Goal: Use online tool/utility: Utilize a website feature to perform a specific function

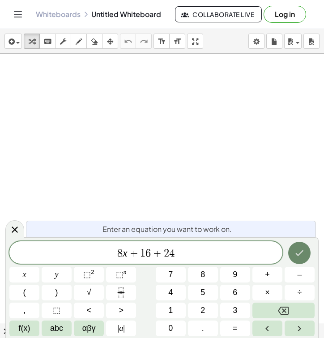
click at [295, 252] on icon "Done" at bounding box center [299, 253] width 11 height 11
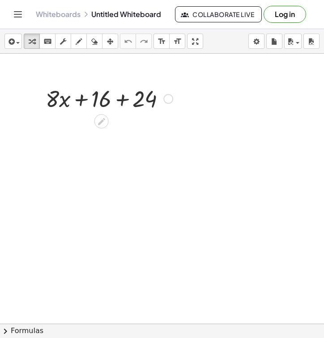
click at [168, 99] on div at bounding box center [168, 99] width 10 height 10
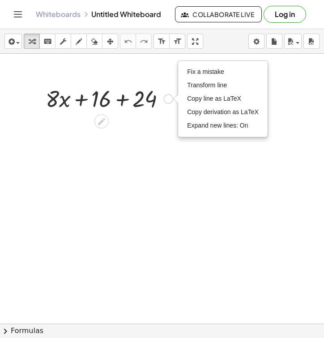
click at [127, 100] on div at bounding box center [109, 98] width 136 height 30
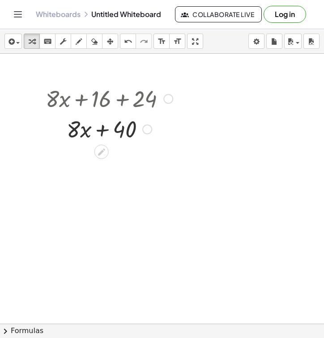
click at [93, 94] on div at bounding box center [109, 98] width 136 height 30
click at [102, 108] on div at bounding box center [109, 98] width 136 height 30
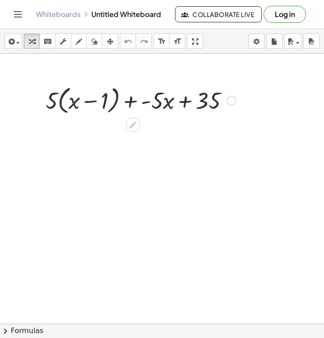
click at [231, 99] on div at bounding box center [231, 101] width 10 height 10
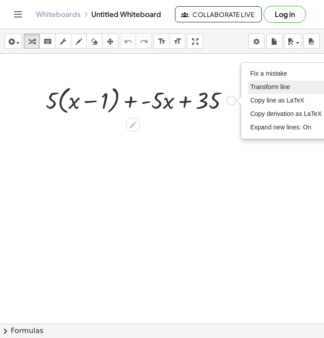
click at [260, 90] on span "Transform line" at bounding box center [270, 86] width 40 height 7
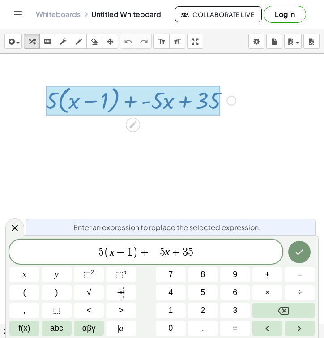
click at [227, 259] on span "5 ( x − 1 ) + − 5 x + 3 5 ​" at bounding box center [145, 252] width 273 height 15
click at [116, 252] on span "−" at bounding box center [121, 252] width 13 height 11
click at [137, 251] on span ")" at bounding box center [135, 252] width 6 height 13
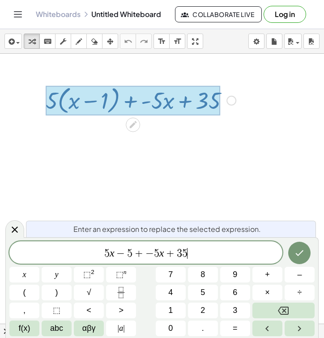
click at [215, 255] on span "5 x − 5 + − 5 x + 3 5 ​" at bounding box center [145, 253] width 273 height 13
click at [295, 251] on icon "Done" at bounding box center [299, 253] width 11 height 11
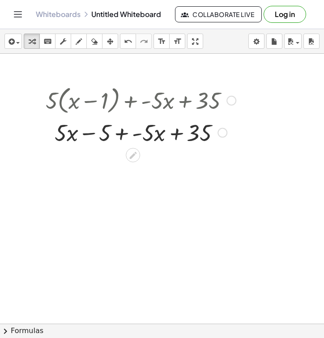
click at [224, 132] on div "Fix a mistake Transform line Copy line as LaTeX Copy derivation as LaTeX Expand…" at bounding box center [223, 133] width 10 height 10
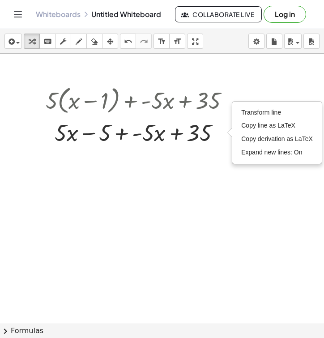
click at [155, 165] on div at bounding box center [162, 324] width 324 height 540
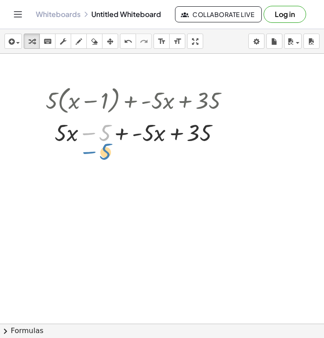
drag, startPoint x: 89, startPoint y: 130, endPoint x: 90, endPoint y: 149, distance: 19.3
click at [90, 149] on div "+ · 5 · ( + x − 1 ) + · - 5 · x + 35 − 5 + · 5 · x − 5 + · - 5 · x + 35 Transfo…" at bounding box center [137, 115] width 210 height 69
click at [77, 171] on div at bounding box center [162, 324] width 324 height 540
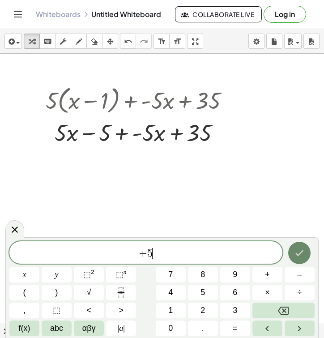
click at [301, 253] on icon "Done" at bounding box center [300, 253] width 8 height 6
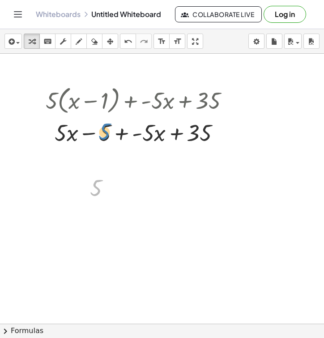
drag, startPoint x: 96, startPoint y: 187, endPoint x: 105, endPoint y: 130, distance: 57.1
click at [97, 185] on div at bounding box center [103, 188] width 37 height 30
drag, startPoint x: 95, startPoint y: 191, endPoint x: 105, endPoint y: 135, distance: 56.4
click at [111, 189] on div at bounding box center [113, 189] width 10 height 10
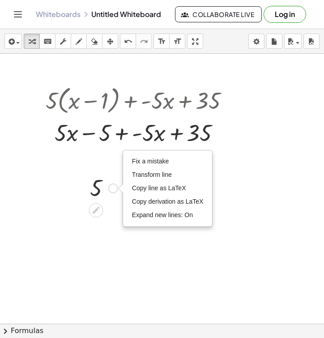
click at [84, 188] on div at bounding box center [83, 188] width 13 height 34
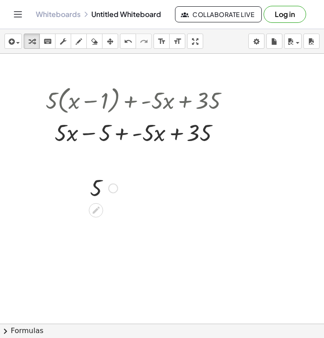
click at [93, 188] on div at bounding box center [103, 188] width 37 height 30
click at [97, 206] on icon at bounding box center [95, 209] width 9 height 9
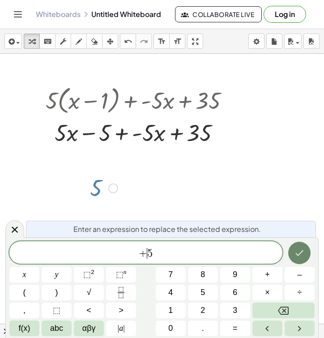
click at [299, 257] on icon "Done" at bounding box center [299, 253] width 11 height 11
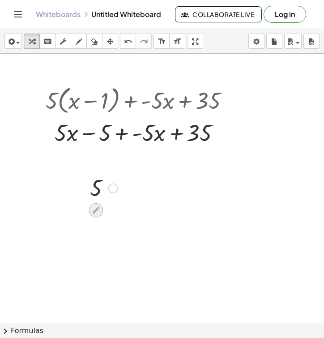
click at [94, 212] on icon at bounding box center [96, 210] width 7 height 7
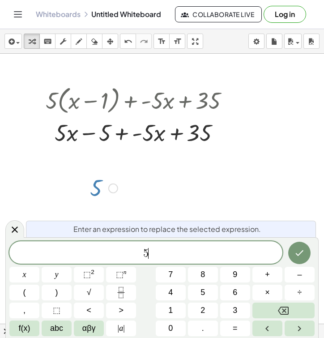
click at [196, 252] on span "5 ​" at bounding box center [145, 253] width 273 height 13
click at [271, 277] on button "+" at bounding box center [267, 275] width 30 height 16
click at [39, 267] on div at bounding box center [24, 275] width 30 height 16
click at [307, 255] on button "Done" at bounding box center [299, 253] width 22 height 22
click at [299, 249] on icon "Done" at bounding box center [299, 253] width 11 height 11
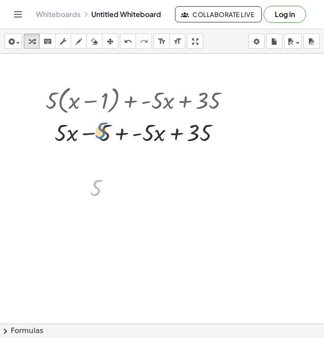
drag, startPoint x: 98, startPoint y: 188, endPoint x: 108, endPoint y: 131, distance: 57.7
drag, startPoint x: 93, startPoint y: 194, endPoint x: 199, endPoint y: 141, distance: 118.9
click at [94, 190] on div at bounding box center [103, 188] width 37 height 30
drag, startPoint x: 94, startPoint y: 190, endPoint x: 189, endPoint y: 135, distance: 110.7
click at [60, 132] on div at bounding box center [140, 132] width 199 height 30
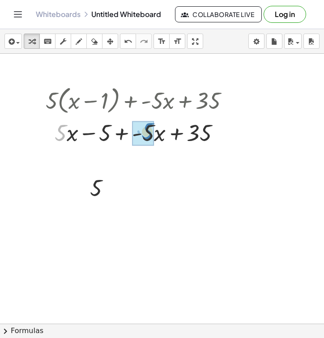
drag, startPoint x: 60, startPoint y: 132, endPoint x: 146, endPoint y: 131, distance: 85.9
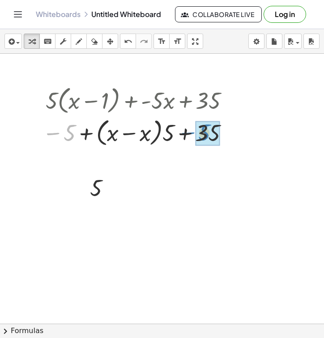
drag, startPoint x: 69, startPoint y: 132, endPoint x: 204, endPoint y: 132, distance: 134.7
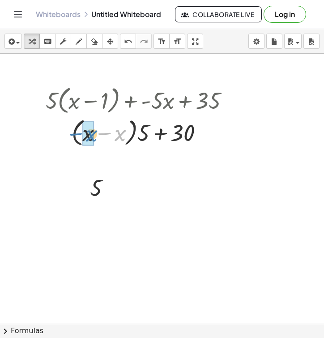
drag, startPoint x: 120, startPoint y: 135, endPoint x: 91, endPoint y: 135, distance: 29.1
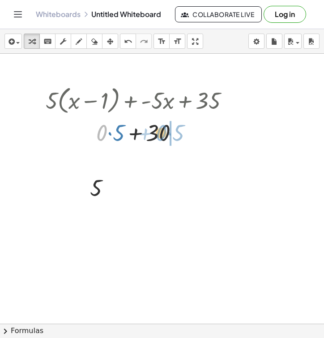
drag, startPoint x: 98, startPoint y: 129, endPoint x: 157, endPoint y: 128, distance: 58.6
click at [157, 128] on div at bounding box center [140, 132] width 199 height 30
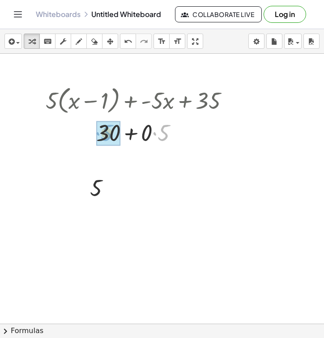
drag, startPoint x: 156, startPoint y: 132, endPoint x: 99, endPoint y: 132, distance: 56.8
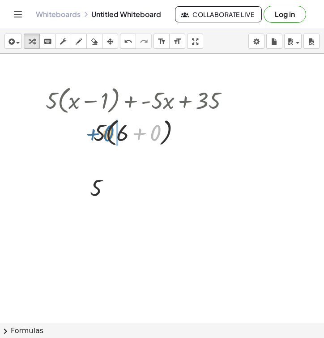
drag, startPoint x: 159, startPoint y: 135, endPoint x: 113, endPoint y: 135, distance: 46.5
click at [113, 135] on div at bounding box center [140, 132] width 199 height 34
click at [141, 129] on div at bounding box center [140, 132] width 199 height 34
click at [133, 128] on div at bounding box center [140, 132] width 199 height 30
click at [133, 137] on div at bounding box center [140, 132] width 199 height 30
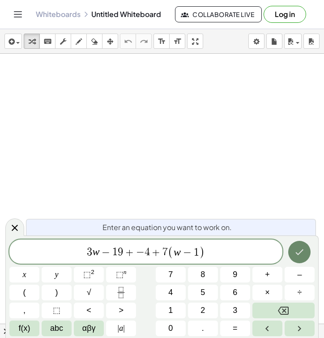
click at [295, 251] on icon "Done" at bounding box center [299, 252] width 11 height 11
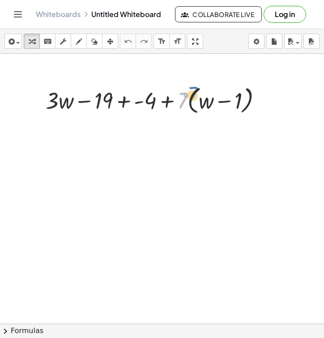
drag, startPoint x: 183, startPoint y: 95, endPoint x: 193, endPoint y: 89, distance: 11.4
click at [193, 89] on div at bounding box center [157, 100] width 233 height 34
drag, startPoint x: 182, startPoint y: 103, endPoint x: 222, endPoint y: 74, distance: 49.7
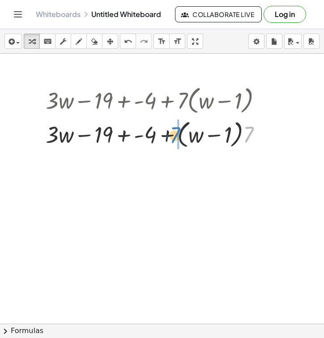
drag, startPoint x: 252, startPoint y: 132, endPoint x: 178, endPoint y: 133, distance: 73.9
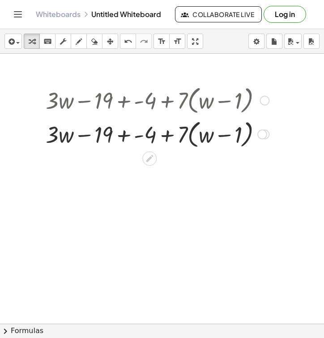
click at [189, 96] on div at bounding box center [157, 100] width 233 height 34
click at [267, 102] on div at bounding box center [265, 101] width 10 height 10
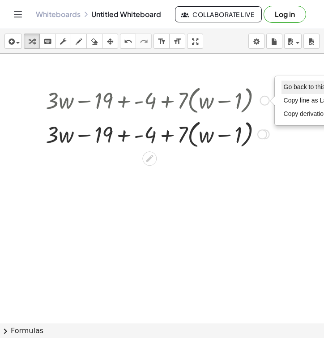
click at [289, 89] on span "Go back to this line" at bounding box center [310, 86] width 53 height 7
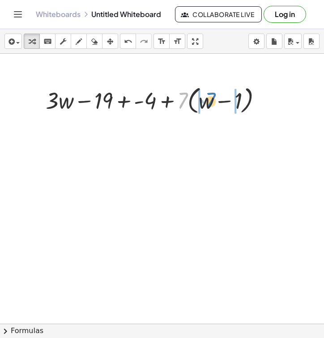
drag, startPoint x: 180, startPoint y: 98, endPoint x: 208, endPoint y: 98, distance: 27.7
click at [208, 98] on div at bounding box center [157, 100] width 233 height 34
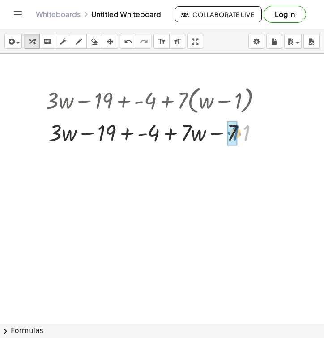
drag, startPoint x: 246, startPoint y: 134, endPoint x: 235, endPoint y: 134, distance: 10.7
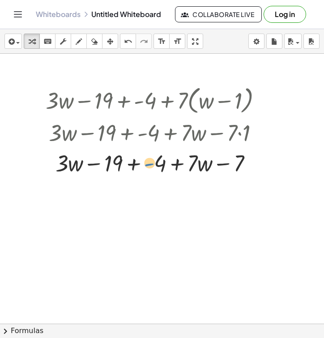
click at [154, 162] on div at bounding box center [157, 162] width 233 height 30
drag, startPoint x: 162, startPoint y: 166, endPoint x: 170, endPoint y: 164, distance: 8.3
click at [170, 164] on div at bounding box center [157, 162] width 233 height 30
click at [141, 166] on div at bounding box center [157, 162] width 233 height 30
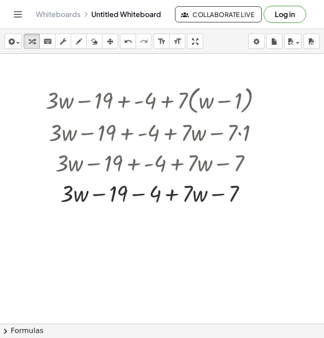
click at [144, 210] on div at bounding box center [162, 324] width 324 height 540
drag, startPoint x: 145, startPoint y: 210, endPoint x: 150, endPoint y: 215, distance: 7.0
click at [150, 215] on icon at bounding box center [149, 216] width 7 height 7
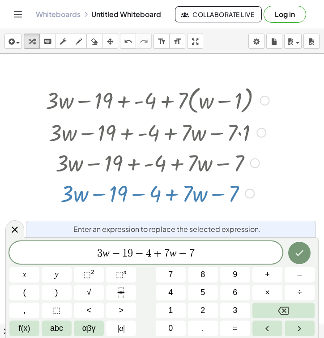
click at [144, 251] on span "−" at bounding box center [139, 253] width 13 height 11
click at [137, 256] on span "−" at bounding box center [139, 253] width 13 height 11
click at [306, 257] on button "Done" at bounding box center [299, 253] width 22 height 22
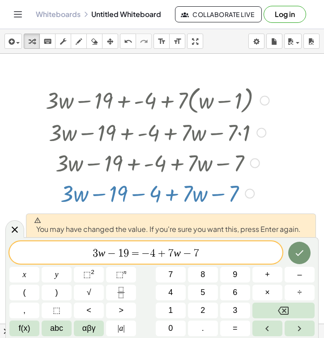
click at [39, 267] on div at bounding box center [24, 275] width 30 height 16
click at [301, 260] on button "Done" at bounding box center [299, 253] width 22 height 22
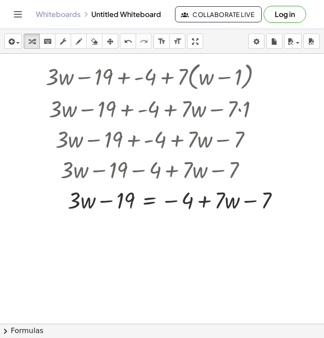
scroll to position [12, 0]
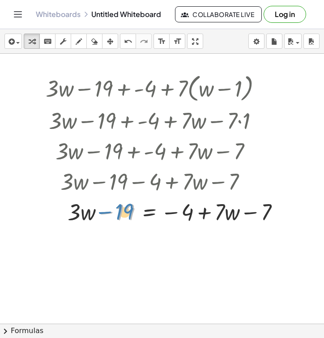
click at [120, 211] on div at bounding box center [166, 211] width 250 height 30
click at [151, 234] on icon at bounding box center [149, 235] width 8 height 8
click at [113, 235] on span "+" at bounding box center [113, 234] width 5 height 13
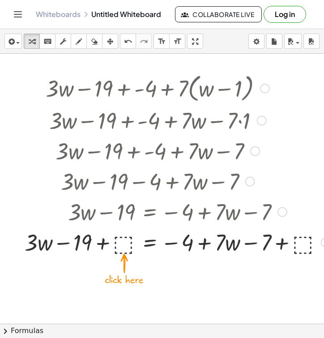
click at [129, 243] on div at bounding box center [177, 241] width 315 height 30
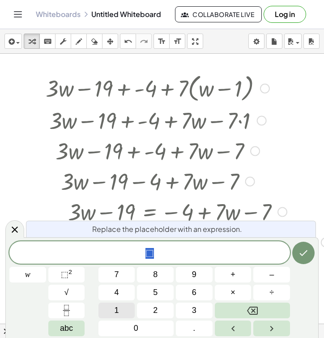
click at [121, 307] on button "1" at bounding box center [116, 311] width 37 height 16
click at [192, 282] on button "9" at bounding box center [194, 275] width 37 height 16
click at [304, 253] on icon "Done" at bounding box center [304, 253] width 8 height 6
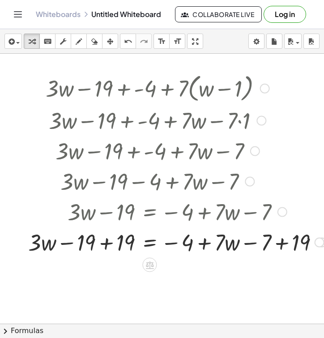
click at [123, 243] on div at bounding box center [177, 241] width 307 height 30
click at [123, 243] on div at bounding box center [186, 241] width 290 height 30
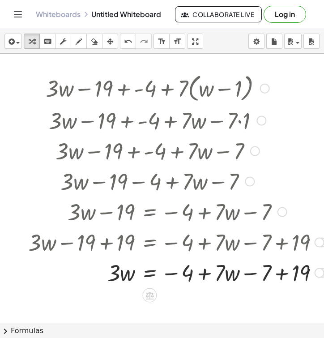
click at [283, 272] on div at bounding box center [177, 272] width 307 height 30
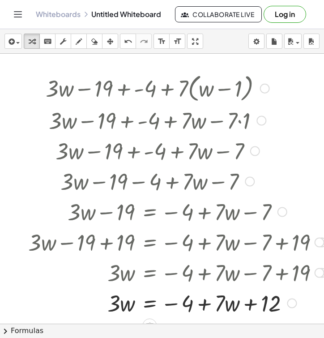
click at [186, 303] on div at bounding box center [177, 302] width 307 height 30
click at [173, 305] on div at bounding box center [177, 302] width 307 height 30
click at [202, 303] on div at bounding box center [177, 302] width 307 height 30
drag, startPoint x: 267, startPoint y: 304, endPoint x: 213, endPoint y: 303, distance: 53.7
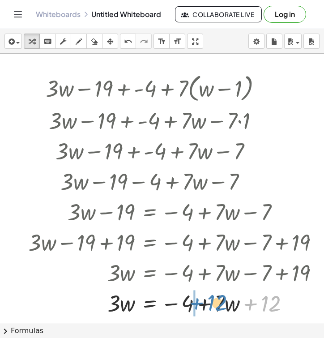
click at [213, 303] on div at bounding box center [177, 302] width 307 height 30
click at [204, 306] on div at bounding box center [177, 302] width 307 height 30
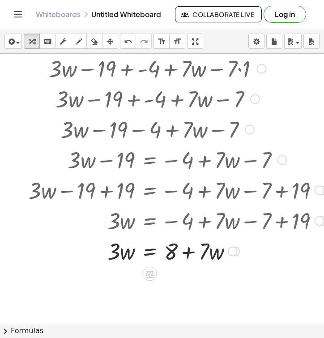
scroll to position [70, 0]
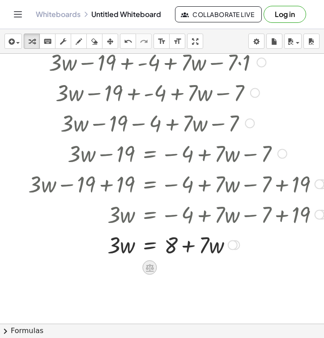
click at [151, 268] on icon at bounding box center [150, 268] width 8 height 8
click at [132, 268] on span "−" at bounding box center [131, 267] width 5 height 13
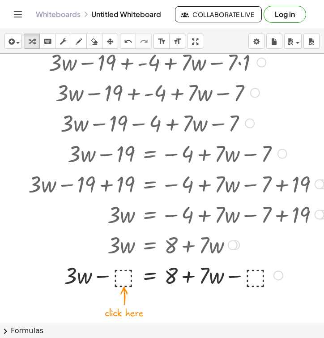
click at [122, 270] on div at bounding box center [177, 275] width 307 height 30
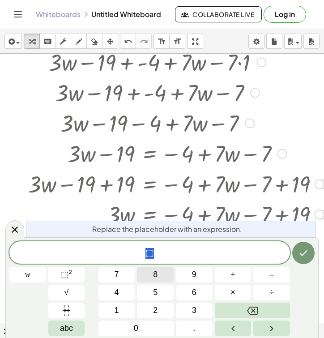
click at [159, 277] on button "8" at bounding box center [155, 275] width 37 height 16
click at [307, 251] on icon "Done" at bounding box center [304, 253] width 8 height 6
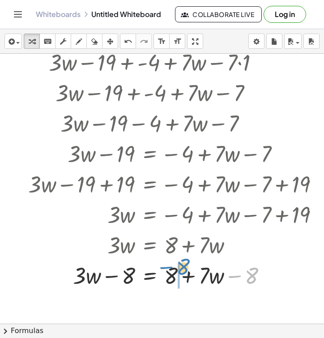
drag, startPoint x: 246, startPoint y: 276, endPoint x: 182, endPoint y: 271, distance: 64.2
click at [182, 271] on div at bounding box center [177, 275] width 307 height 30
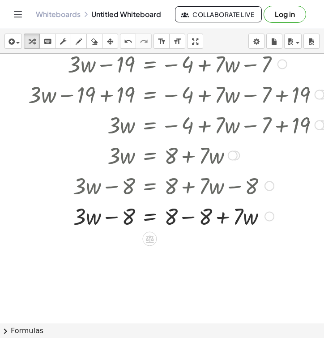
scroll to position [170, 0]
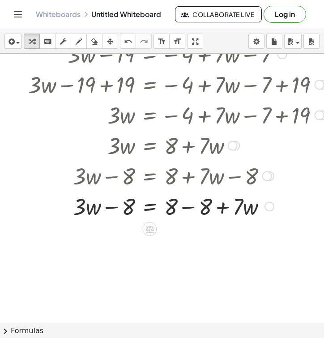
click at [195, 205] on div at bounding box center [177, 206] width 307 height 30
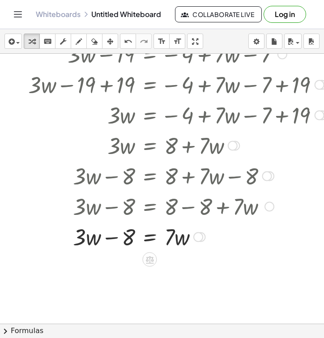
click at [108, 236] on div at bounding box center [177, 236] width 307 height 30
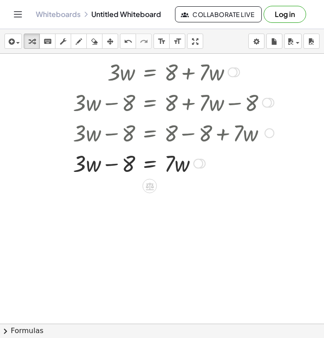
scroll to position [252, 0]
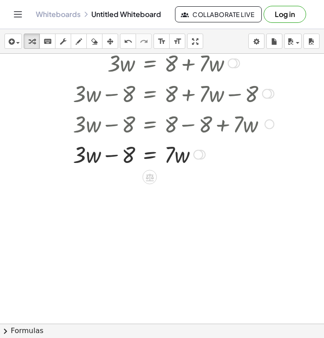
click at [87, 155] on div at bounding box center [177, 154] width 307 height 30
click at [145, 174] on icon at bounding box center [149, 176] width 9 height 9
click at [134, 178] on span "−" at bounding box center [131, 177] width 5 height 13
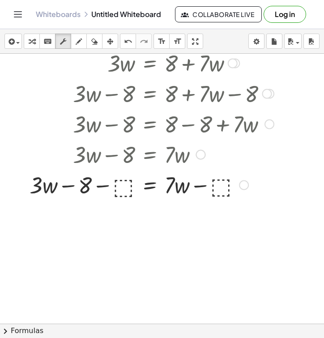
click at [124, 188] on div at bounding box center [177, 184] width 307 height 30
click at [170, 193] on div at bounding box center [177, 184] width 307 height 30
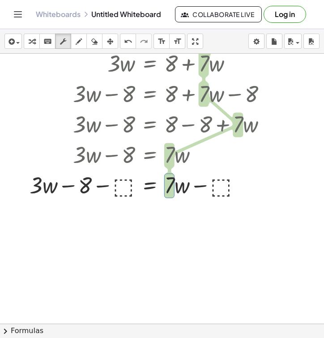
click at [153, 237] on div at bounding box center [169, 72] width 339 height 540
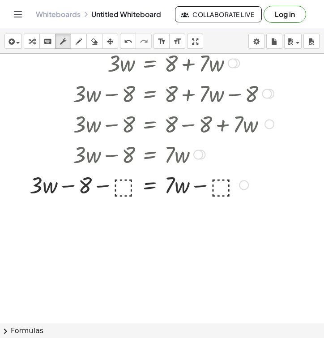
click at [120, 185] on div at bounding box center [177, 184] width 307 height 30
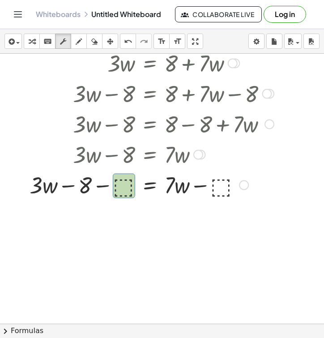
click at [120, 185] on div at bounding box center [177, 184] width 307 height 30
click at [223, 183] on div at bounding box center [177, 184] width 307 height 30
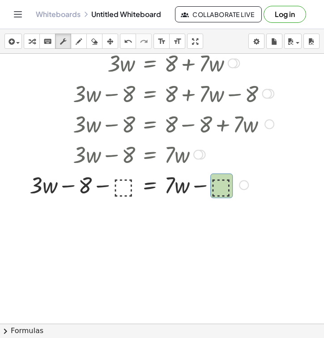
click at [223, 183] on div at bounding box center [177, 184] width 307 height 30
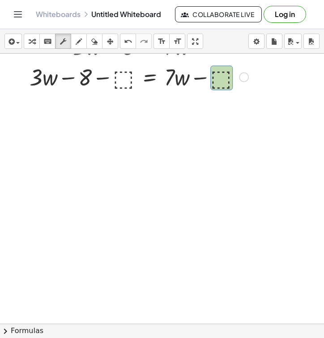
scroll to position [359, 0]
click at [121, 80] on div at bounding box center [177, 77] width 307 height 30
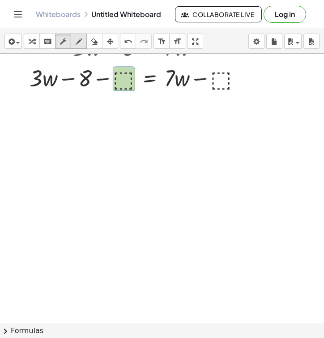
click at [77, 38] on icon "button" at bounding box center [79, 41] width 6 height 11
click at [120, 76] on div at bounding box center [169, 100] width 339 height 810
click at [77, 41] on icon "button" at bounding box center [79, 41] width 6 height 11
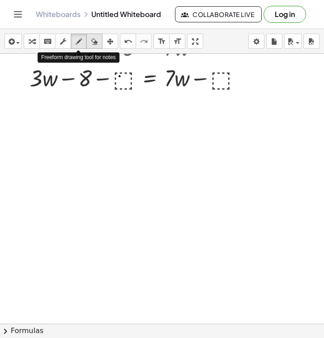
click at [94, 41] on icon "button" at bounding box center [94, 41] width 6 height 11
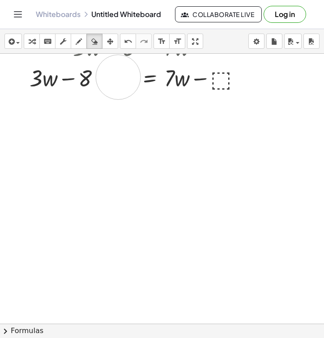
click at [118, 77] on div at bounding box center [169, 100] width 339 height 810
click at [66, 39] on icon "button" at bounding box center [63, 41] width 6 height 11
click at [129, 77] on div at bounding box center [177, 77] width 307 height 30
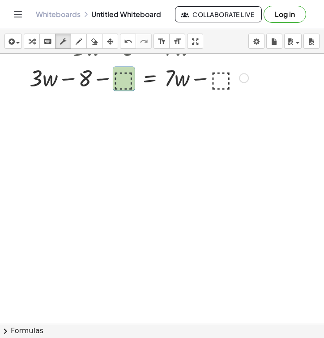
click at [129, 77] on div at bounding box center [177, 77] width 307 height 30
drag, startPoint x: 129, startPoint y: 77, endPoint x: 115, endPoint y: 87, distance: 17.4
click at [115, 87] on div at bounding box center [177, 77] width 307 height 30
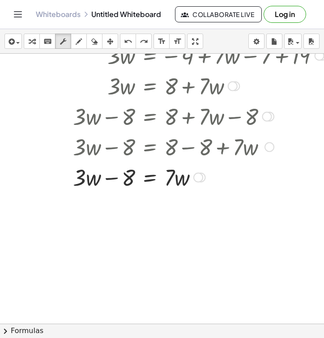
scroll to position [230, 0]
click at [158, 172] on div at bounding box center [177, 176] width 221 height 30
click at [201, 173] on div at bounding box center [198, 177] width 10 height 10
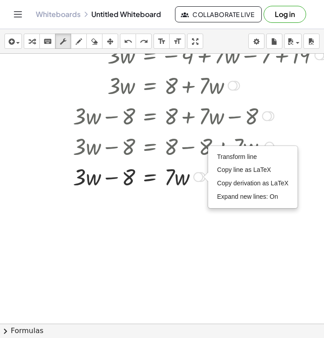
click at [198, 177] on div "Transform line Copy line as LaTeX Copy derivation as LaTeX Expand new lines: On" at bounding box center [198, 177] width 10 height 10
drag, startPoint x: 155, startPoint y: 196, endPoint x: 129, endPoint y: 177, distance: 32.3
click at [129, 177] on div "+ · 3 ▲ ▼ · w − 19 ▲ ▼ + - 4 ▲ ▼ + · 7 ▲ ▼ · ( + w − 1 ▲ ▼ ) + · 3 · w − 19 + -…" at bounding box center [169, 94] width 339 height 540
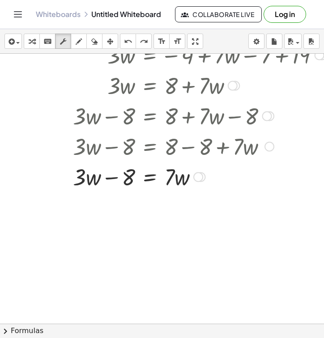
click at [129, 177] on div at bounding box center [177, 176] width 307 height 30
click at [164, 178] on div at bounding box center [177, 176] width 307 height 30
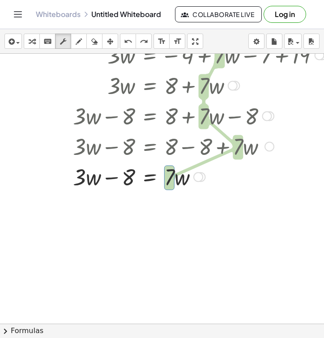
click at [158, 178] on div at bounding box center [177, 176] width 307 height 30
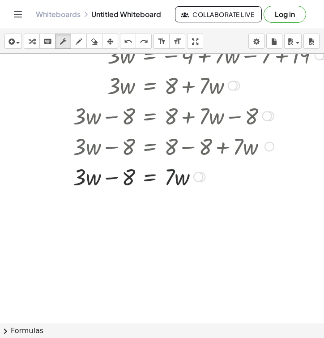
click at [154, 178] on div at bounding box center [177, 176] width 307 height 30
click at [151, 178] on div at bounding box center [177, 176] width 307 height 30
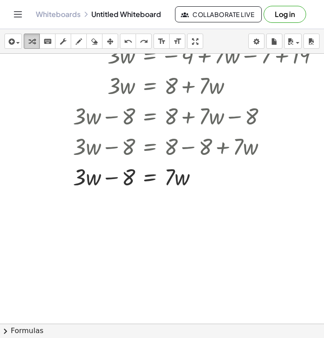
click at [37, 43] on div "button" at bounding box center [32, 41] width 12 height 11
click at [47, 43] on icon "keyboard" at bounding box center [47, 41] width 9 height 11
click at [13, 40] on icon "button" at bounding box center [11, 41] width 8 height 11
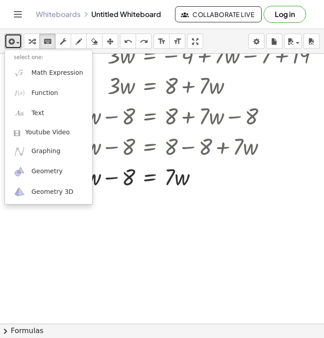
click at [151, 206] on div at bounding box center [169, 94] width 339 height 540
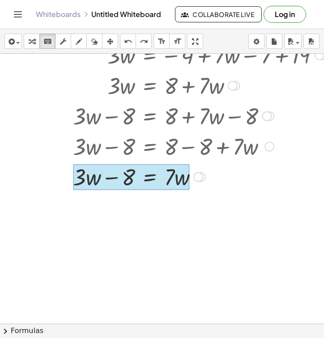
click at [145, 186] on div at bounding box center [131, 177] width 117 height 26
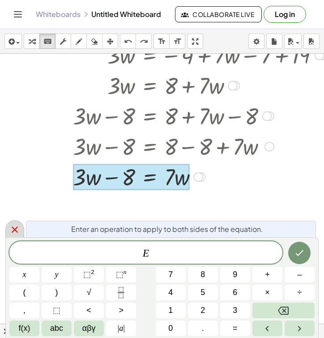
click at [16, 221] on div at bounding box center [14, 228] width 19 height 17
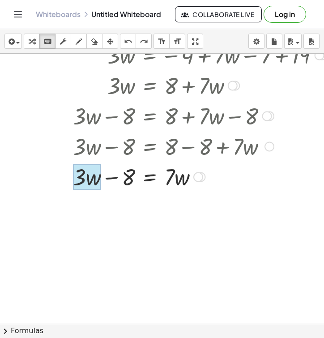
click at [88, 182] on div at bounding box center [87, 177] width 28 height 26
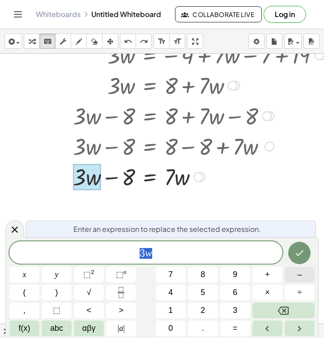
click at [291, 278] on button "–" at bounding box center [300, 275] width 30 height 16
click at [11, 226] on icon at bounding box center [14, 229] width 11 height 11
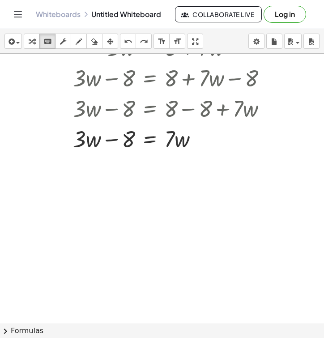
scroll to position [264, 0]
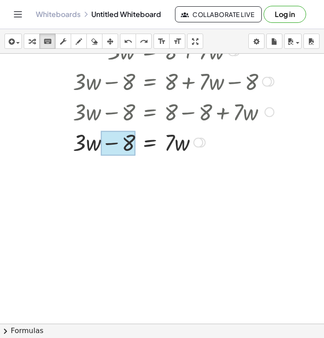
click at [113, 144] on div at bounding box center [118, 143] width 34 height 25
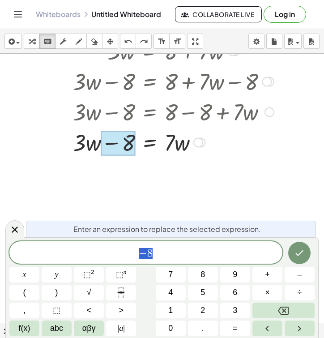
click at [115, 151] on div at bounding box center [118, 143] width 34 height 25
click at [269, 276] on span "+" at bounding box center [267, 275] width 5 height 12
click at [209, 275] on button "8" at bounding box center [203, 275] width 30 height 16
click at [303, 253] on icon "Done" at bounding box center [299, 253] width 11 height 11
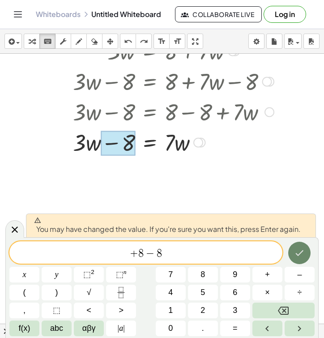
click at [296, 256] on icon "Done" at bounding box center [299, 253] width 11 height 11
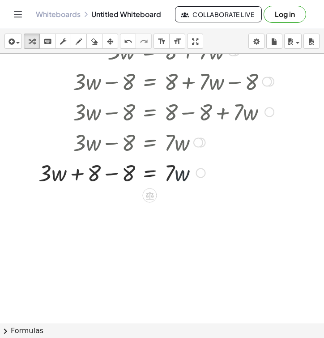
click at [175, 175] on div at bounding box center [177, 172] width 307 height 30
click at [154, 138] on div at bounding box center [194, 142] width 273 height 30
click at [205, 140] on div at bounding box center [194, 142] width 273 height 30
click at [201, 141] on div at bounding box center [198, 143] width 10 height 10
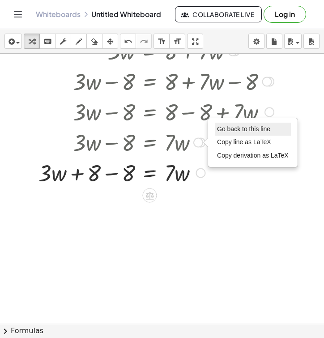
click at [231, 126] on span "Go back to this line" at bounding box center [243, 128] width 53 height 7
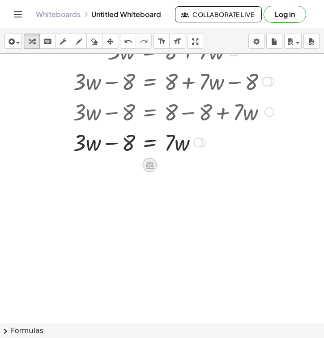
click at [147, 167] on icon at bounding box center [149, 164] width 9 height 9
click at [128, 165] on div "−" at bounding box center [131, 165] width 14 height 14
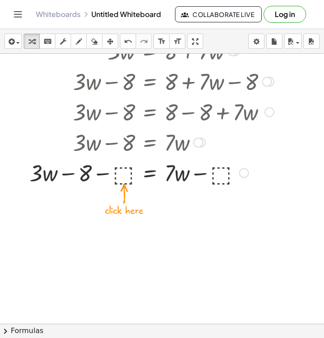
click at [124, 175] on div at bounding box center [177, 172] width 307 height 30
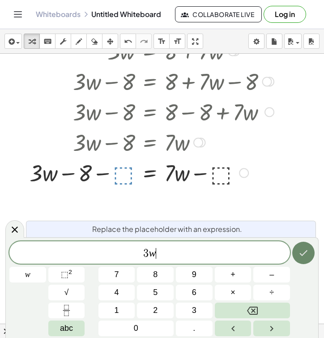
click at [305, 255] on icon "Done" at bounding box center [303, 253] width 11 height 11
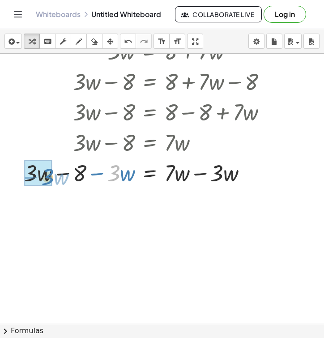
drag, startPoint x: 113, startPoint y: 171, endPoint x: 47, endPoint y: 175, distance: 66.4
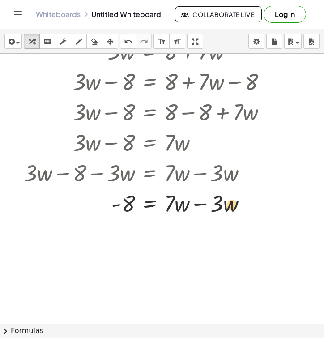
click at [238, 209] on div at bounding box center [175, 203] width 311 height 30
drag, startPoint x: 222, startPoint y: 204, endPoint x: 175, endPoint y: 200, distance: 48.0
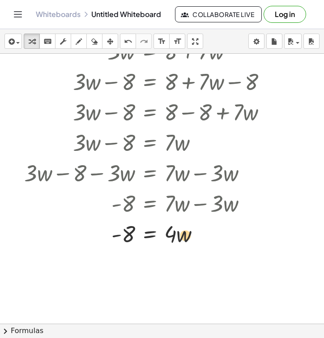
click at [181, 233] on div at bounding box center [175, 233] width 311 height 30
click at [151, 234] on div at bounding box center [175, 233] width 311 height 30
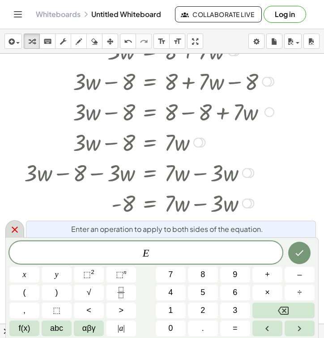
click at [14, 231] on icon at bounding box center [15, 229] width 6 height 6
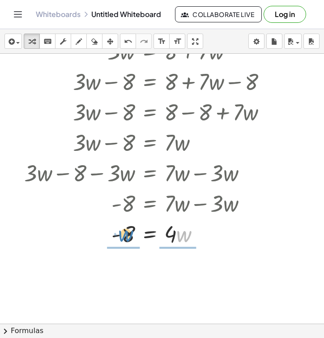
drag, startPoint x: 180, startPoint y: 238, endPoint x: 121, endPoint y: 238, distance: 58.6
click at [121, 238] on div at bounding box center [175, 233] width 311 height 30
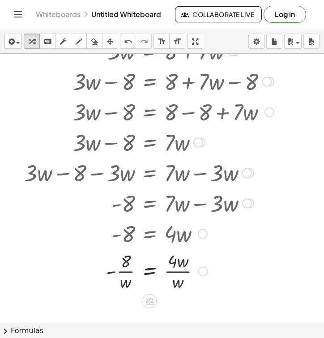
click at [124, 261] on div at bounding box center [175, 270] width 311 height 45
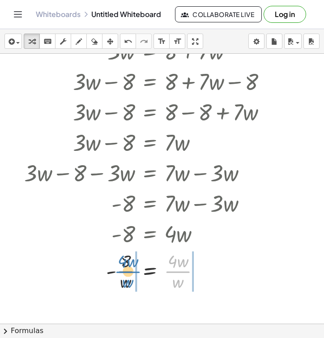
drag, startPoint x: 179, startPoint y: 273, endPoint x: 129, endPoint y: 273, distance: 49.7
click at [129, 273] on div at bounding box center [175, 270] width 311 height 45
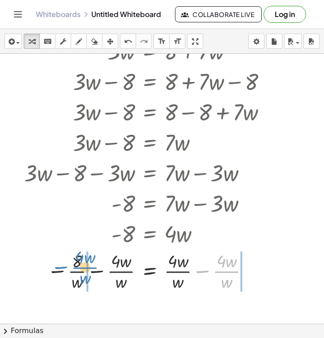
drag, startPoint x: 223, startPoint y: 272, endPoint x: 79, endPoint y: 269, distance: 144.1
click at [79, 269] on div at bounding box center [175, 270] width 311 height 45
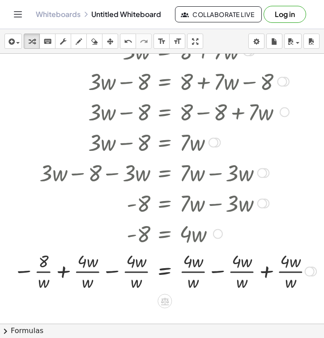
click at [181, 239] on div at bounding box center [177, 233] width 337 height 30
click at [192, 228] on div at bounding box center [177, 233] width 337 height 30
click at [215, 230] on div at bounding box center [218, 234] width 10 height 10
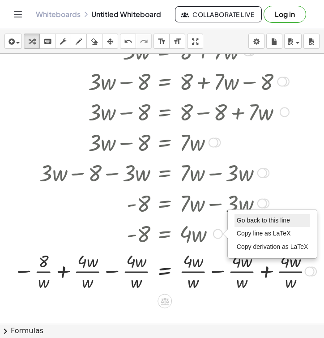
click at [256, 215] on li "Go back to this line" at bounding box center [273, 220] width 76 height 13
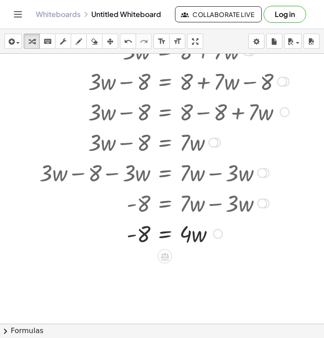
click at [186, 236] on div at bounding box center [190, 233] width 311 height 30
click at [165, 253] on icon at bounding box center [165, 257] width 8 height 8
click at [189, 252] on div "+ − × ÷" at bounding box center [168, 255] width 79 height 17
click at [168, 256] on icon at bounding box center [165, 257] width 8 height 8
click at [181, 255] on span "÷" at bounding box center [182, 256] width 5 height 13
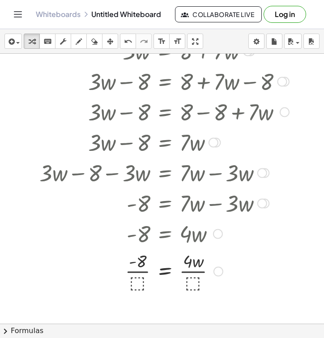
click at [196, 281] on div at bounding box center [190, 270] width 311 height 45
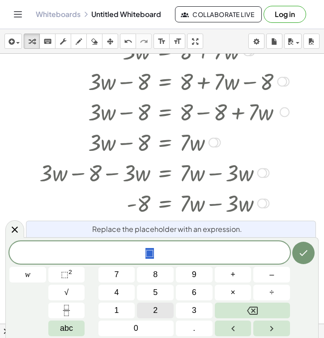
click at [150, 309] on button "2" at bounding box center [155, 311] width 37 height 16
click at [306, 255] on icon "Done" at bounding box center [303, 253] width 11 height 11
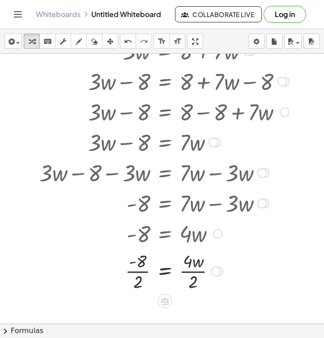
click at [164, 271] on div at bounding box center [190, 270] width 311 height 45
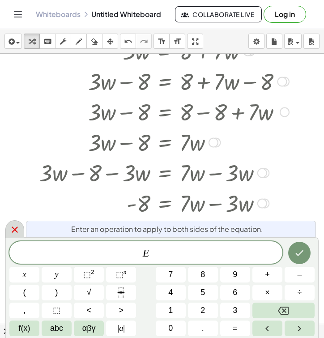
click at [16, 231] on icon at bounding box center [15, 229] width 6 height 6
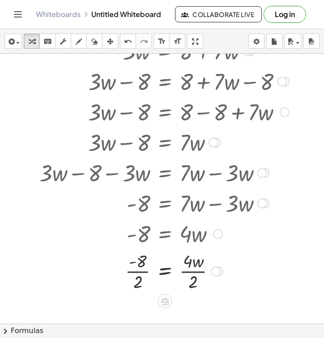
click at [218, 270] on div at bounding box center [216, 272] width 10 height 10
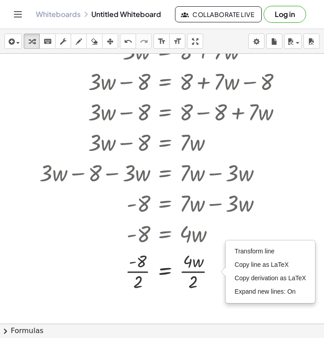
click at [223, 312] on div at bounding box center [175, 60] width 350 height 540
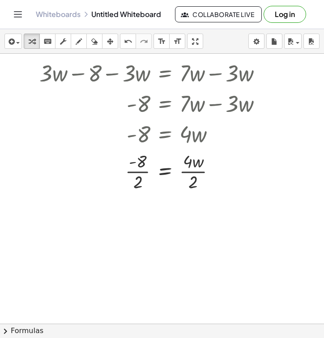
scroll to position [371, 0]
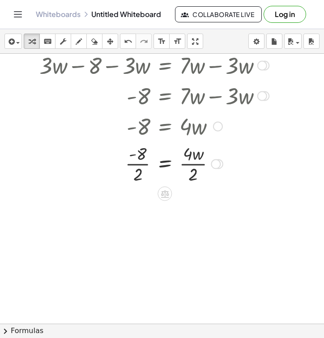
click at [166, 166] on div at bounding box center [190, 163] width 311 height 45
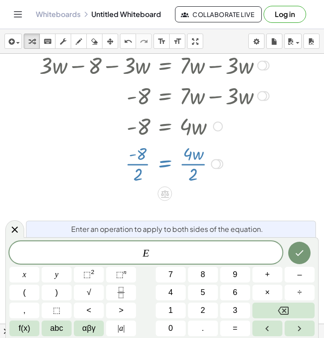
click at [165, 166] on div at bounding box center [190, 163] width 311 height 45
click at [15, 227] on icon at bounding box center [14, 229] width 11 height 11
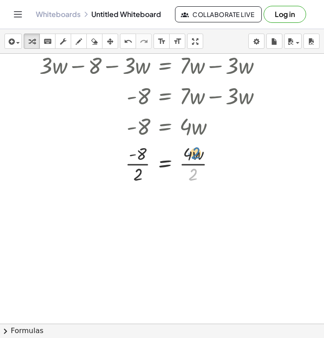
drag, startPoint x: 194, startPoint y: 175, endPoint x: 196, endPoint y: 153, distance: 22.0
click at [196, 153] on div at bounding box center [190, 163] width 311 height 45
drag, startPoint x: 195, startPoint y: 173, endPoint x: 195, endPoint y: 152, distance: 21.0
click at [195, 152] on div at bounding box center [190, 163] width 311 height 45
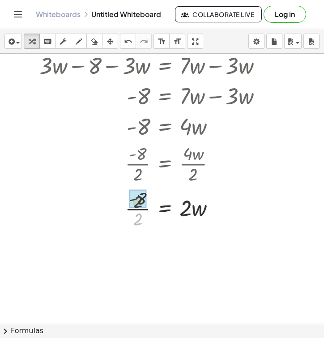
drag, startPoint x: 137, startPoint y: 220, endPoint x: 138, endPoint y: 201, distance: 19.3
drag, startPoint x: 189, startPoint y: 210, endPoint x: 142, endPoint y: 212, distance: 47.0
click at [142, 212] on div at bounding box center [190, 208] width 311 height 30
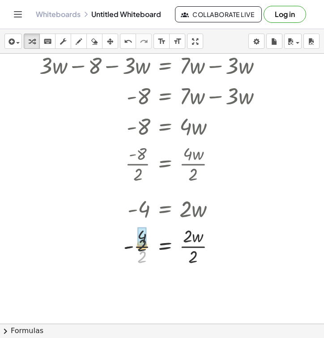
drag, startPoint x: 142, startPoint y: 256, endPoint x: 142, endPoint y: 245, distance: 10.7
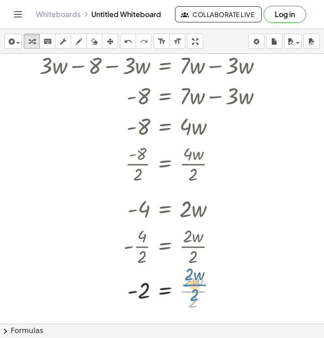
click at [194, 292] on div at bounding box center [190, 290] width 311 height 45
drag, startPoint x: 194, startPoint y: 304, endPoint x: 197, endPoint y: 287, distance: 17.7
click at [197, 287] on div at bounding box center [190, 290] width 311 height 45
drag, startPoint x: 192, startPoint y: 311, endPoint x: 193, endPoint y: 302, distance: 9.0
click at [193, 302] on div at bounding box center [190, 290] width 311 height 45
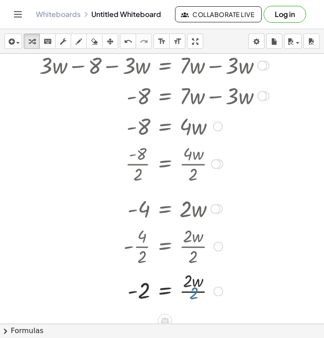
click at [193, 302] on div at bounding box center [190, 290] width 311 height 45
click at [193, 302] on div at bounding box center [190, 291] width 311 height 30
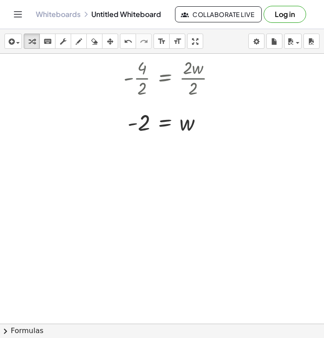
scroll to position [518, 0]
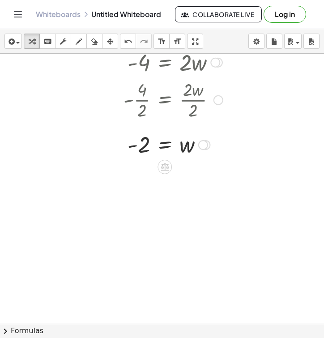
click at [207, 145] on div "Transform line Copy line as LaTeX Copy derivation as LaTeX Expand new lines: On" at bounding box center [203, 145] width 10 height 10
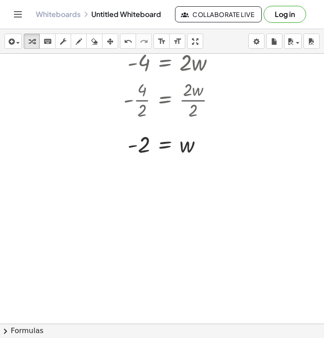
click at [0, 0] on div "x y ⬚ 2 ⬚ n 7 8 9 + – ( ) √ 4 5 6 × ÷ , ⬚ < > 1 2 3 f(x) abc αβγ | a | 0 . =" at bounding box center [0, 0] width 0 height 0
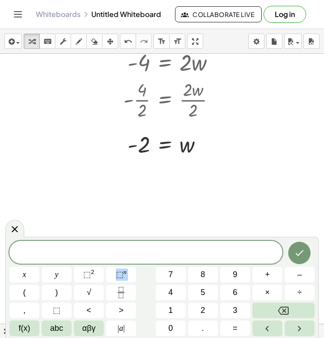
click at [134, 266] on div "x y ⬚ 2 ⬚ n 7 8 9 + – ( ) √ 4 5 6 × ÷ , ⬚ < > 1 2 3 f(x) abc αβγ | a | 0 . =" at bounding box center [161, 288] width 305 height 95
click at [132, 260] on div "​" at bounding box center [145, 252] width 273 height 22
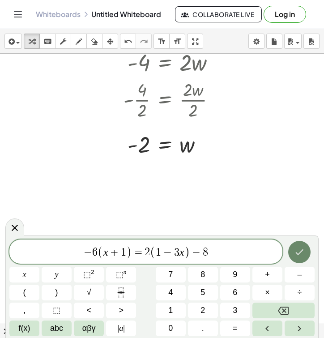
click at [296, 255] on icon "Done" at bounding box center [299, 252] width 11 height 11
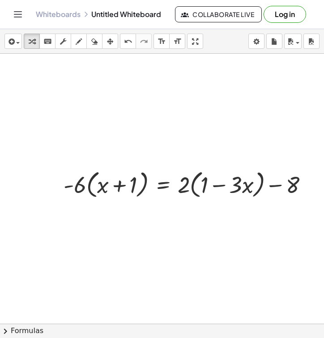
scroll to position [0, 0]
drag, startPoint x: 72, startPoint y: 188, endPoint x: 67, endPoint y: 190, distance: 5.2
click at [67, 190] on div at bounding box center [189, 184] width 260 height 34
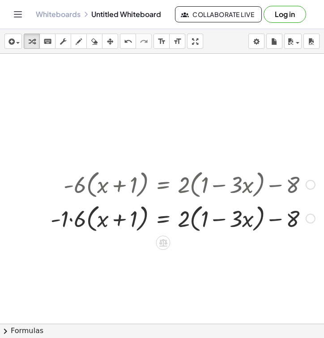
click at [313, 188] on div at bounding box center [311, 185] width 10 height 10
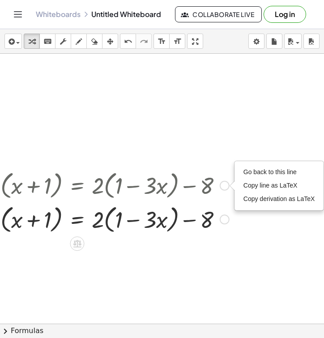
scroll to position [618, 170]
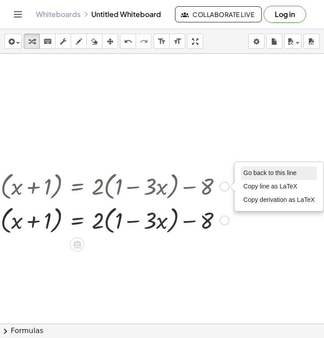
click at [255, 173] on span "Go back to this line" at bounding box center [269, 172] width 53 height 7
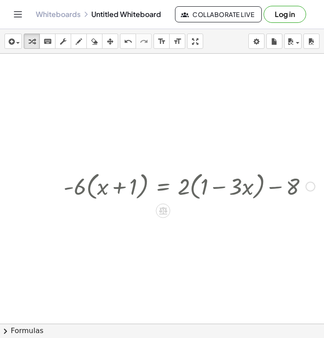
scroll to position [618, 84]
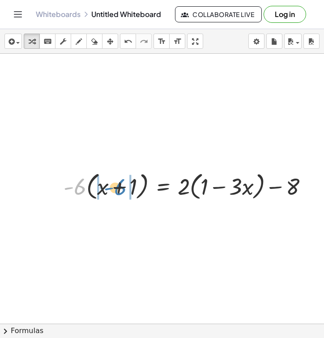
drag, startPoint x: 77, startPoint y: 192, endPoint x: 118, endPoint y: 193, distance: 40.7
click at [118, 193] on div at bounding box center [189, 186] width 260 height 34
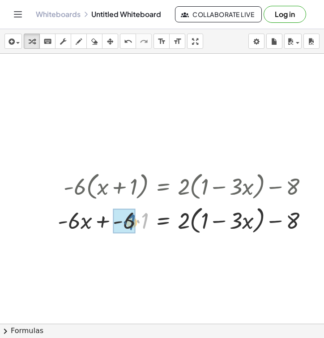
drag, startPoint x: 145, startPoint y: 222, endPoint x: 132, endPoint y: 223, distance: 13.0
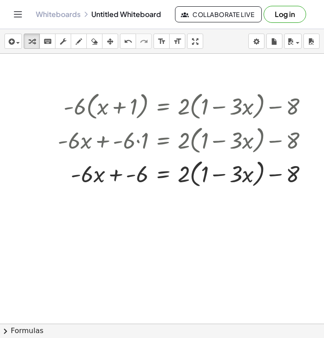
scroll to position [703, 84]
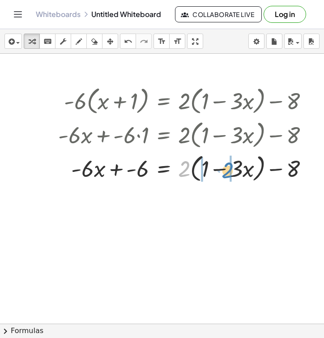
drag, startPoint x: 185, startPoint y: 171, endPoint x: 228, endPoint y: 172, distance: 43.4
click at [228, 172] on div at bounding box center [187, 168] width 266 height 34
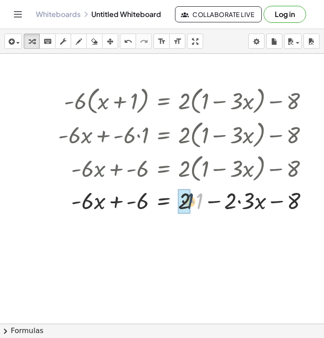
drag, startPoint x: 200, startPoint y: 201, endPoint x: 188, endPoint y: 202, distance: 11.7
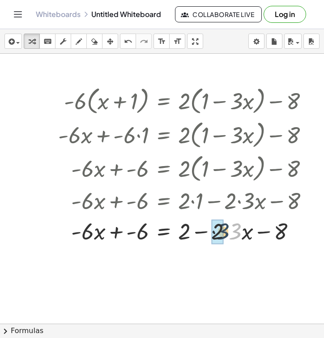
drag, startPoint x: 239, startPoint y: 233, endPoint x: 226, endPoint y: 233, distance: 12.5
click at [226, 233] on div at bounding box center [187, 230] width 267 height 30
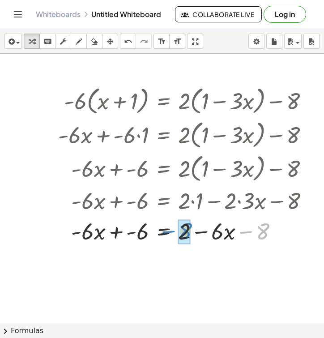
drag, startPoint x: 266, startPoint y: 230, endPoint x: 188, endPoint y: 230, distance: 77.4
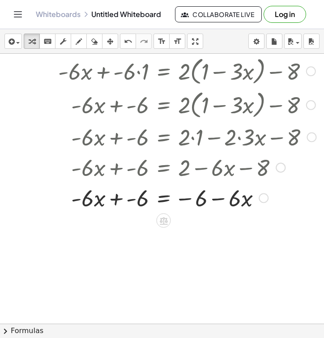
scroll to position [768, 84]
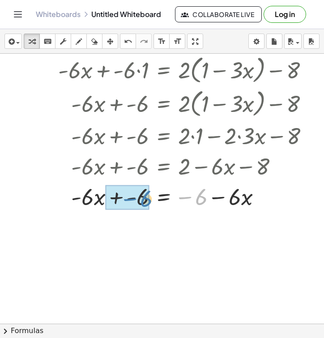
drag, startPoint x: 201, startPoint y: 198, endPoint x: 147, endPoint y: 201, distance: 54.7
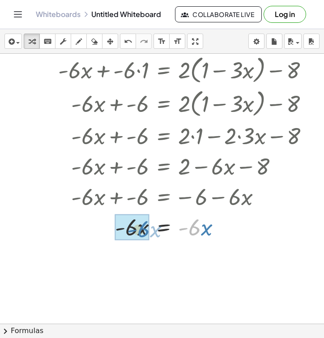
drag, startPoint x: 196, startPoint y: 229, endPoint x: 146, endPoint y: 231, distance: 50.6
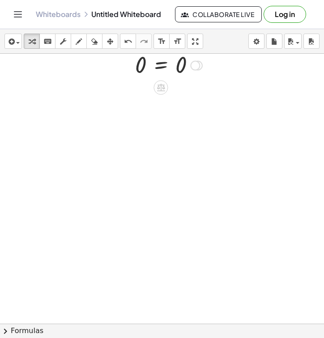
scroll to position [940, 86]
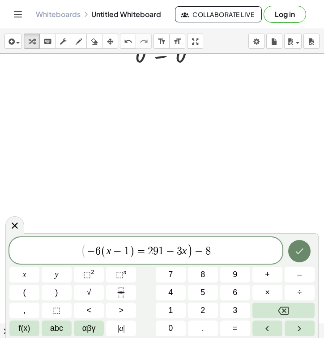
click at [298, 250] on icon "Done" at bounding box center [299, 251] width 11 height 11
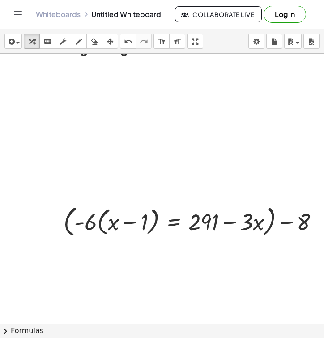
scroll to position [951, 142]
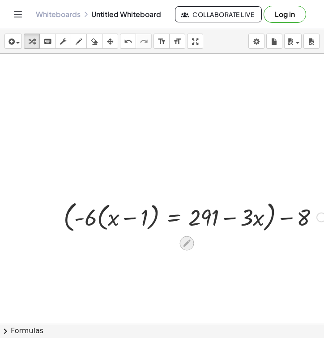
click at [188, 241] on icon at bounding box center [187, 242] width 7 height 7
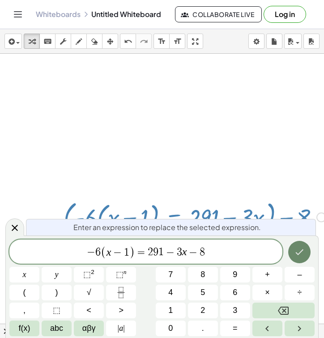
click at [306, 252] on button "Done" at bounding box center [299, 252] width 22 height 22
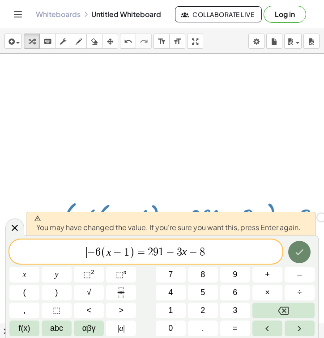
click at [303, 252] on icon "Done" at bounding box center [299, 252] width 11 height 11
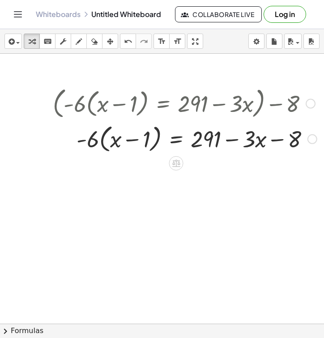
scroll to position [0, 0]
drag, startPoint x: 91, startPoint y: 142, endPoint x: 128, endPoint y: 144, distance: 36.7
click at [128, 144] on div at bounding box center [184, 138] width 273 height 34
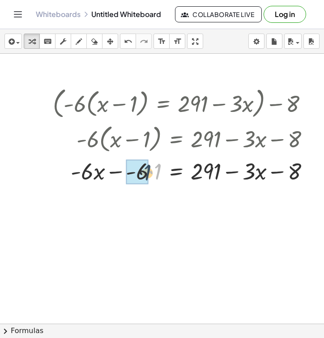
drag, startPoint x: 158, startPoint y: 170, endPoint x: 146, endPoint y: 171, distance: 12.6
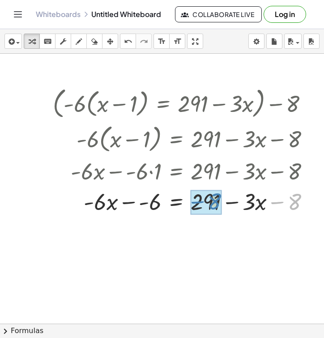
drag, startPoint x: 294, startPoint y: 206, endPoint x: 214, endPoint y: 206, distance: 80.1
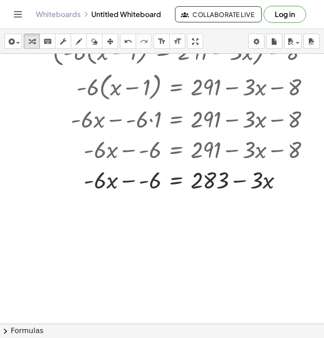
scroll to position [1116, 153]
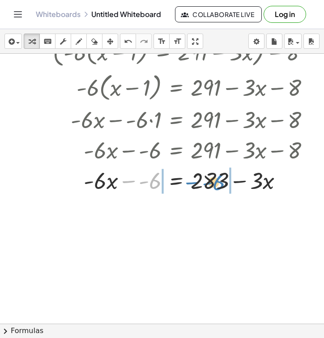
drag, startPoint x: 153, startPoint y: 179, endPoint x: 217, endPoint y: 181, distance: 63.6
click at [217, 181] on div at bounding box center [184, 180] width 273 height 30
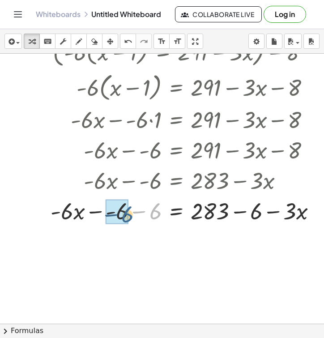
drag, startPoint x: 156, startPoint y: 210, endPoint x: 124, endPoint y: 213, distance: 31.4
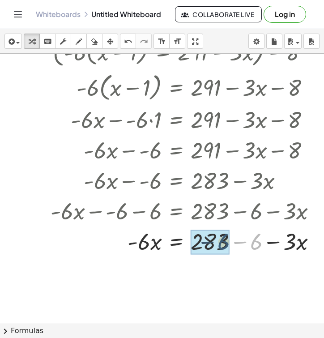
drag, startPoint x: 262, startPoint y: 241, endPoint x: 228, endPoint y: 241, distance: 34.0
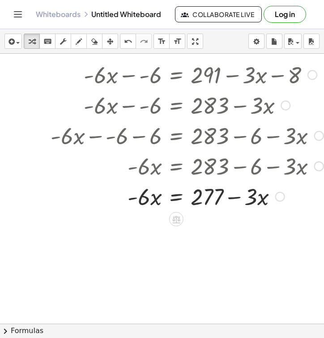
scroll to position [1193, 153]
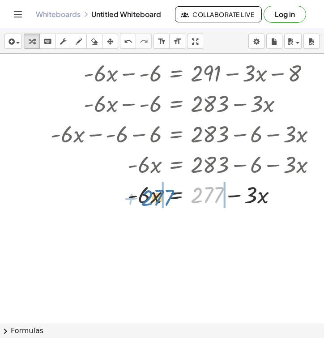
drag, startPoint x: 210, startPoint y: 194, endPoint x: 161, endPoint y: 196, distance: 49.8
click at [161, 196] on div at bounding box center [187, 194] width 282 height 30
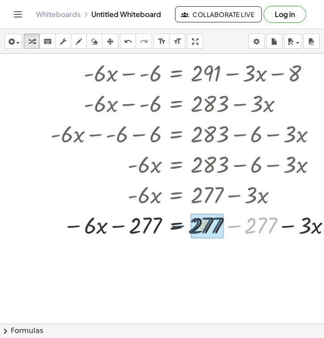
drag, startPoint x: 252, startPoint y: 233, endPoint x: 216, endPoint y: 233, distance: 35.8
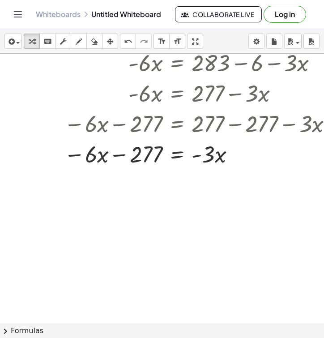
scroll to position [1306, 152]
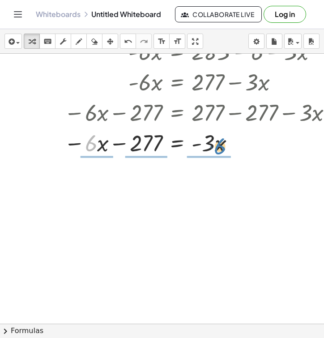
drag, startPoint x: 90, startPoint y: 145, endPoint x: 218, endPoint y: 149, distance: 127.6
click at [218, 149] on div at bounding box center [193, 142] width 293 height 30
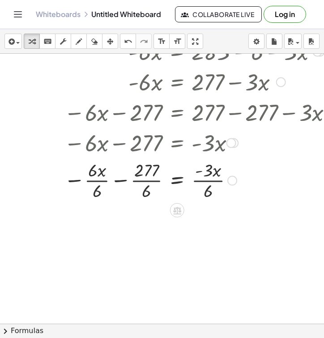
click at [234, 141] on div at bounding box center [231, 143] width 10 height 10
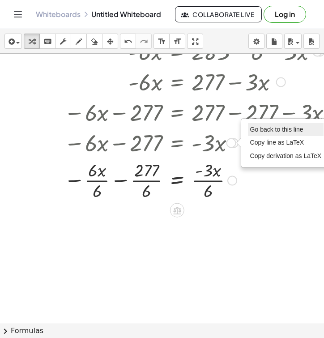
click at [257, 127] on span "Go back to this line" at bounding box center [276, 129] width 53 height 7
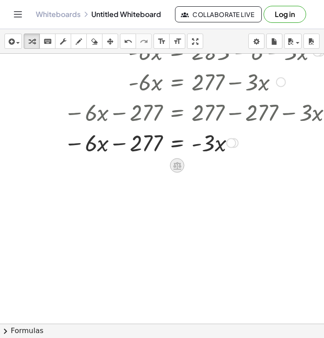
click at [175, 164] on icon at bounding box center [177, 166] width 8 height 8
click at [143, 166] on span "+" at bounding box center [141, 165] width 5 height 13
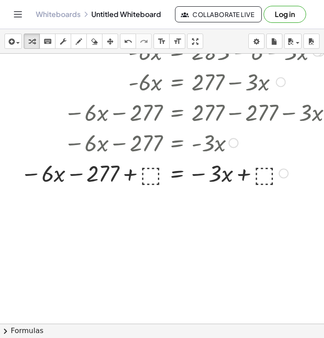
click at [155, 176] on div at bounding box center [178, 173] width 324 height 30
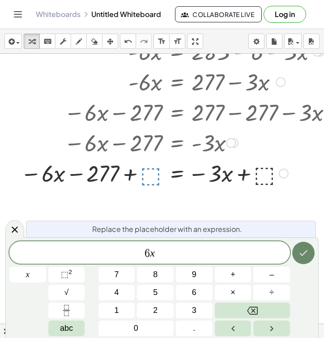
click at [303, 249] on icon "Done" at bounding box center [303, 253] width 11 height 11
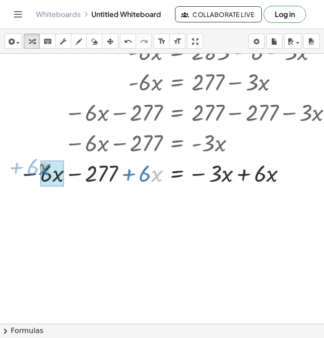
drag, startPoint x: 155, startPoint y: 171, endPoint x: 43, endPoint y: 165, distance: 112.1
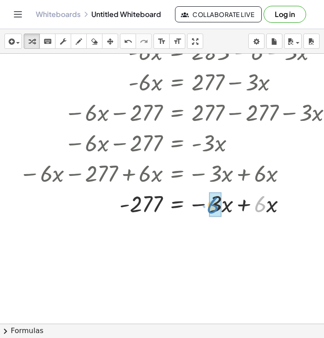
drag, startPoint x: 264, startPoint y: 206, endPoint x: 217, endPoint y: 208, distance: 47.0
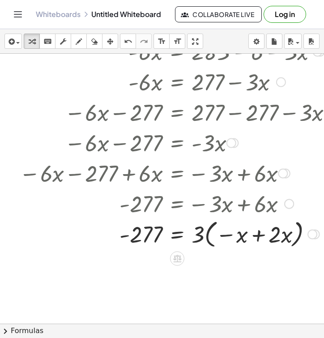
click at [288, 204] on div at bounding box center [289, 204] width 10 height 10
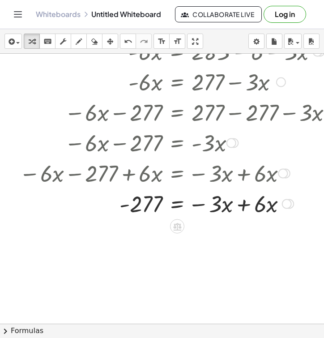
click at [261, 203] on div at bounding box center [177, 203] width 325 height 30
drag, startPoint x: 263, startPoint y: 209, endPoint x: 204, endPoint y: 207, distance: 58.7
click at [204, 207] on div at bounding box center [177, 203] width 325 height 30
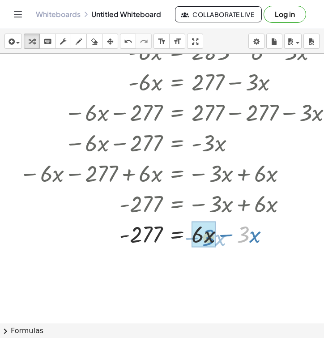
drag, startPoint x: 244, startPoint y: 238, endPoint x: 210, endPoint y: 241, distance: 34.6
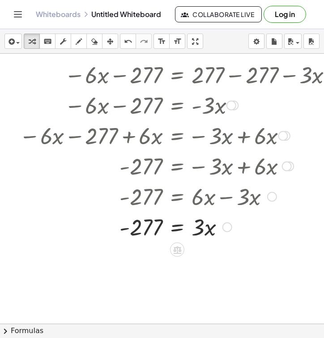
scroll to position [1344, 152]
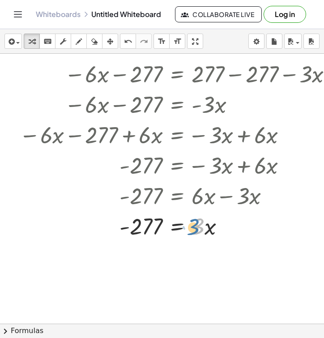
click at [199, 229] on div at bounding box center [177, 225] width 325 height 30
click at [177, 250] on icon at bounding box center [177, 249] width 8 height 8
click at [199, 250] on div "÷" at bounding box center [195, 249] width 14 height 14
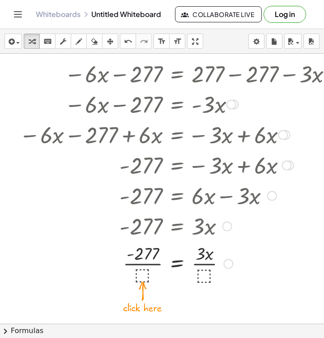
click at [205, 276] on div at bounding box center [177, 263] width 325 height 45
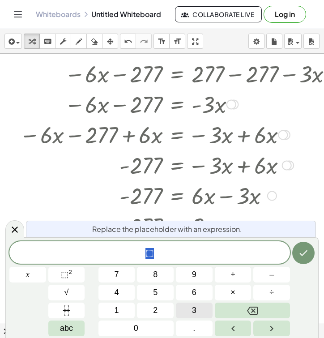
click at [188, 308] on button "3" at bounding box center [194, 311] width 37 height 16
click at [307, 256] on icon "Done" at bounding box center [303, 253] width 11 height 11
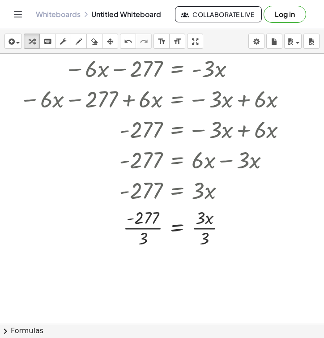
scroll to position [1385, 152]
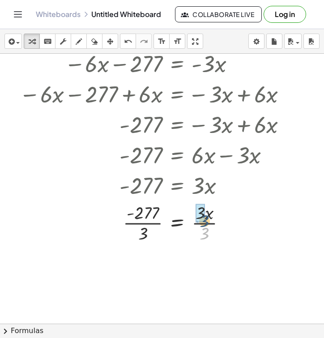
drag, startPoint x: 206, startPoint y: 233, endPoint x: 206, endPoint y: 221, distance: 12.5
click at [206, 221] on div at bounding box center [177, 222] width 325 height 45
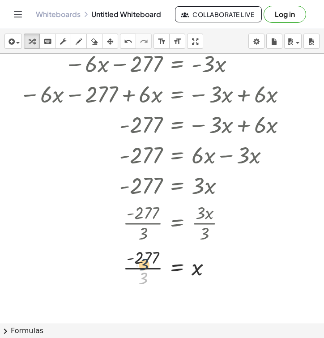
drag, startPoint x: 142, startPoint y: 276, endPoint x: 144, endPoint y: 259, distance: 17.1
click at [144, 259] on div at bounding box center [177, 267] width 325 height 45
drag, startPoint x: 142, startPoint y: 282, endPoint x: 143, endPoint y: 257, distance: 24.2
click at [143, 257] on div at bounding box center [177, 267] width 325 height 45
click at [142, 277] on div at bounding box center [177, 267] width 325 height 45
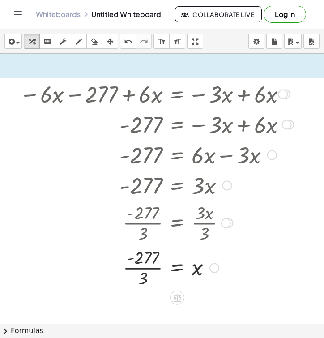
click at [147, 254] on div at bounding box center [177, 267] width 325 height 45
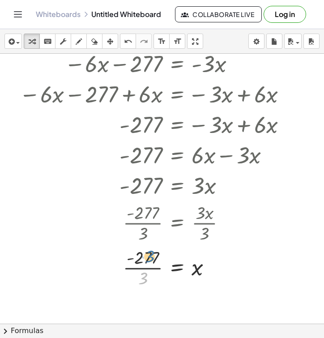
drag, startPoint x: 142, startPoint y: 282, endPoint x: 149, endPoint y: 260, distance: 22.9
click at [149, 260] on div at bounding box center [177, 267] width 325 height 45
click at [151, 255] on div at bounding box center [177, 267] width 325 height 45
click at [144, 280] on div at bounding box center [177, 267] width 325 height 45
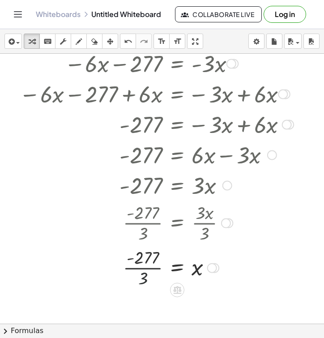
click at [144, 280] on div at bounding box center [177, 267] width 325 height 30
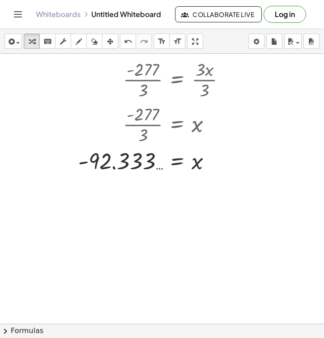
scroll to position [1530, 152]
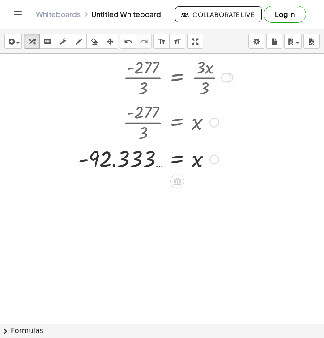
click at [158, 167] on div at bounding box center [177, 159] width 325 height 30
click at [158, 166] on div at bounding box center [177, 159] width 325 height 30
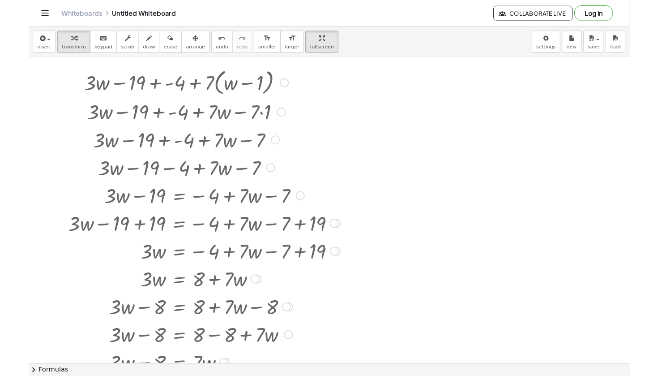
scroll to position [30, 0]
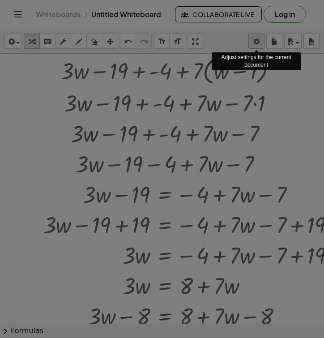
click at [258, 42] on body "Graspable Math Activities Get Started Activity Bank Assigned Work Classes White…" at bounding box center [162, 169] width 324 height 338
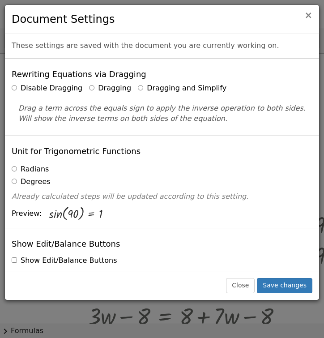
click at [309, 16] on span "×" at bounding box center [308, 15] width 8 height 11
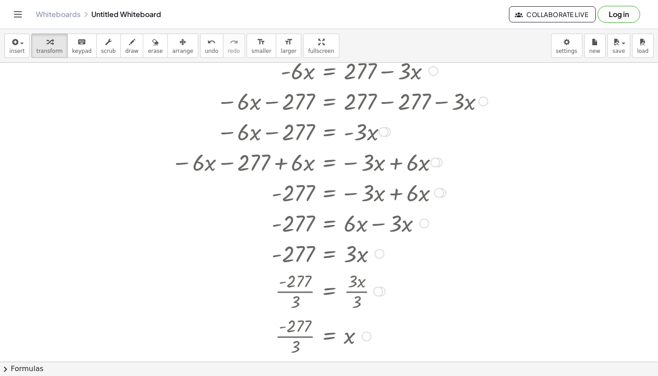
scroll to position [1329, 0]
